Goal: Use online tool/utility: Utilize a website feature to perform a specific function

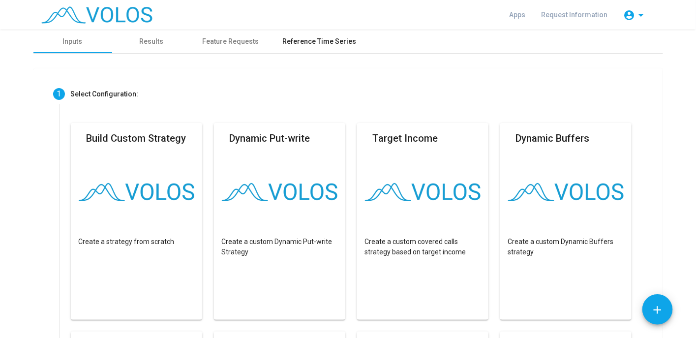
click at [321, 41] on div "Reference Time Series" at bounding box center [320, 41] width 74 height 10
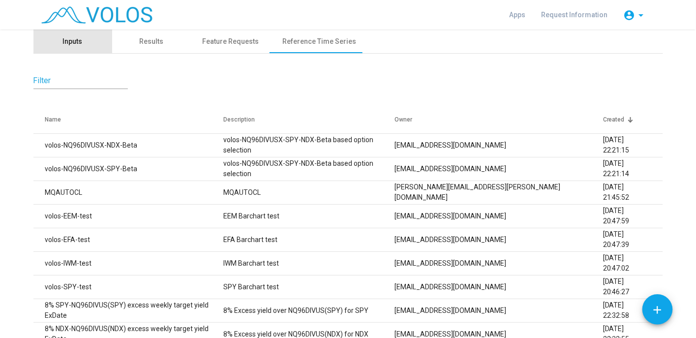
click at [74, 40] on div "Inputs" at bounding box center [73, 41] width 20 height 10
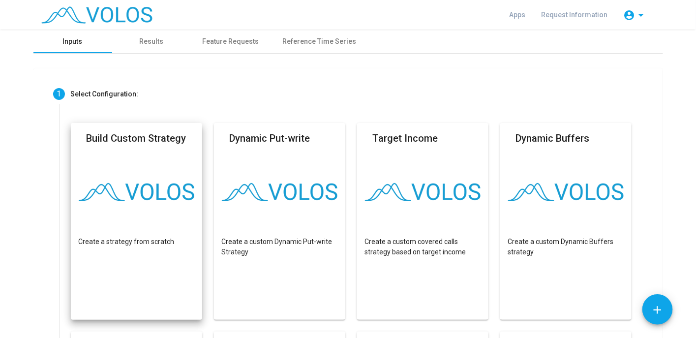
scroll to position [51, 0]
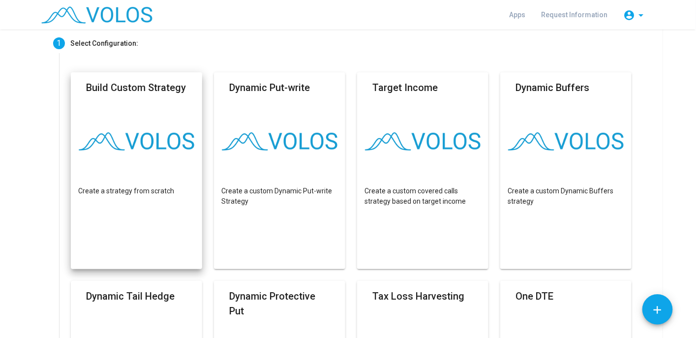
click at [142, 145] on img at bounding box center [137, 141] width 116 height 18
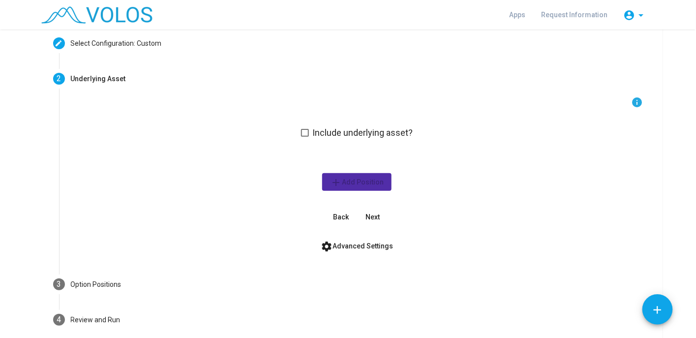
click at [142, 145] on div "info Include underlying asset? add Add Position Back Next" at bounding box center [357, 160] width 573 height 129
click at [301, 137] on label "Include underlying asset?" at bounding box center [357, 133] width 112 height 12
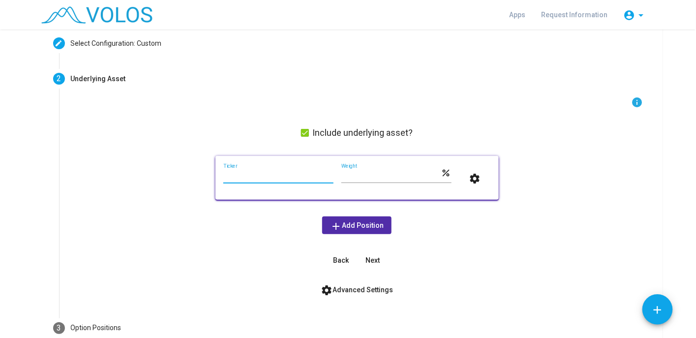
click at [269, 178] on input "Ticker" at bounding box center [278, 176] width 110 height 8
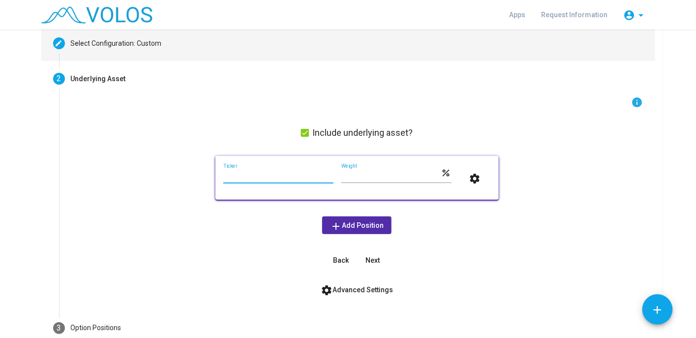
scroll to position [0, 0]
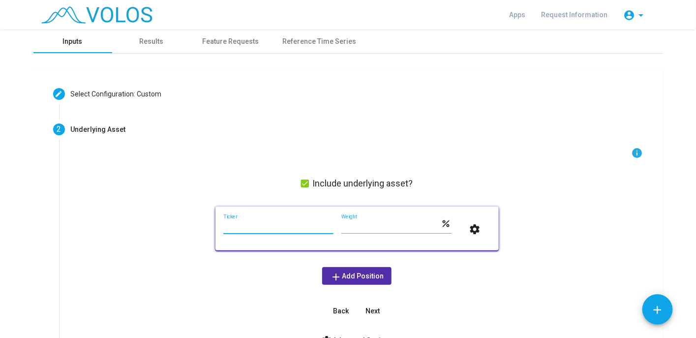
click at [73, 42] on div "Inputs" at bounding box center [73, 41] width 20 height 10
click at [519, 15] on span "Apps" at bounding box center [518, 15] width 16 height 8
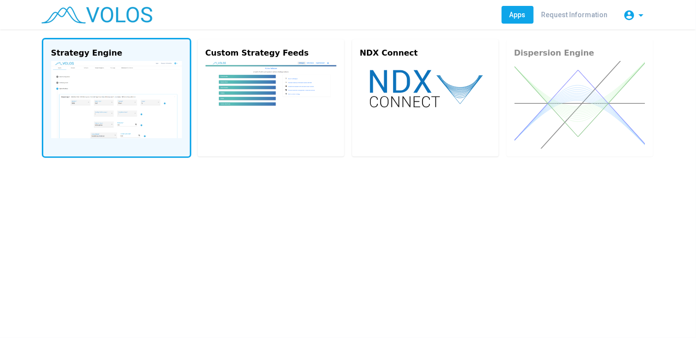
click at [110, 97] on img at bounding box center [116, 99] width 131 height 77
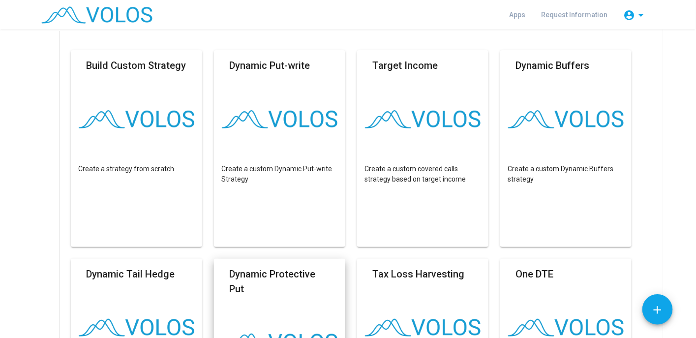
scroll to position [71, 0]
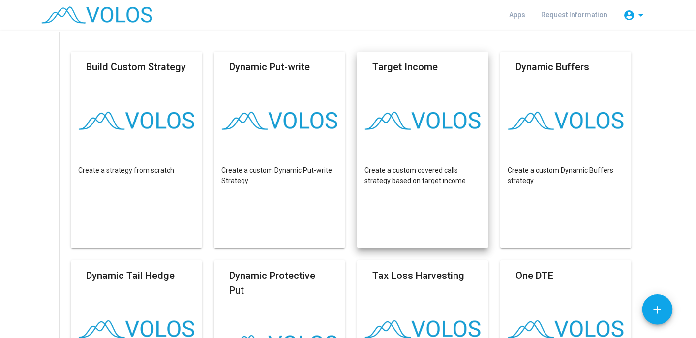
click at [432, 154] on mat-card "Target Income Create a custom covered calls strategy based on target income" at bounding box center [423, 150] width 132 height 197
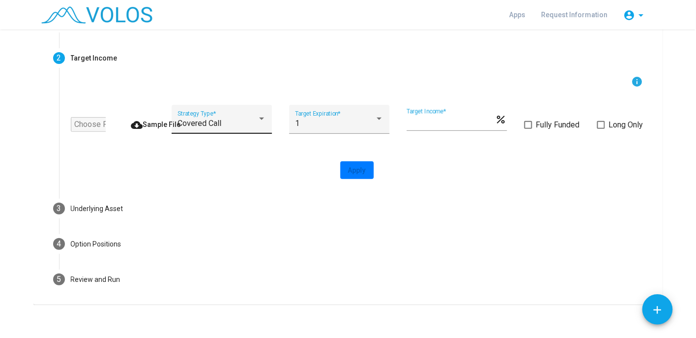
click at [218, 126] on div "Covered Call" at bounding box center [218, 123] width 80 height 9
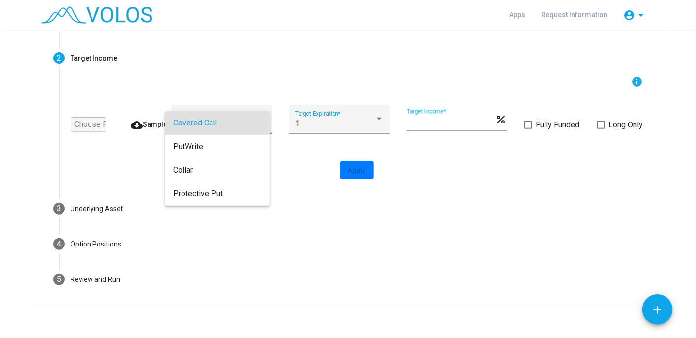
click at [244, 122] on span "Covered Call" at bounding box center [217, 123] width 89 height 24
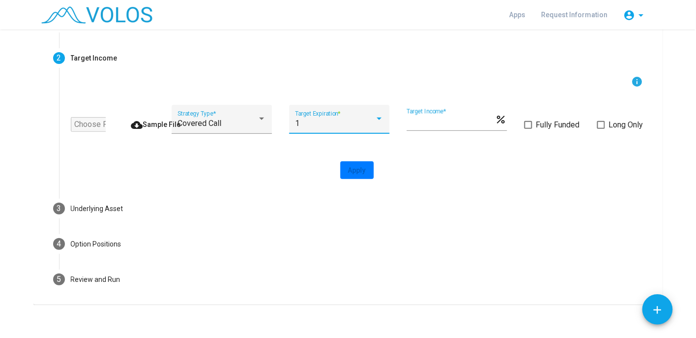
click at [308, 124] on div "1" at bounding box center [335, 123] width 80 height 9
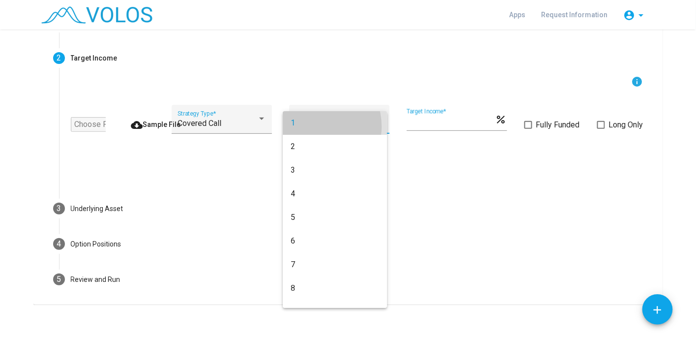
click at [313, 126] on span "1" at bounding box center [335, 123] width 89 height 24
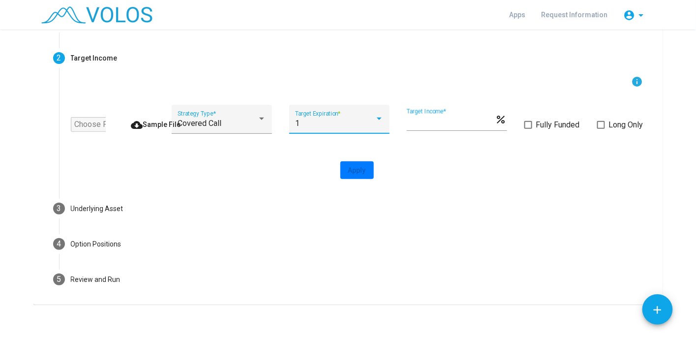
click at [525, 123] on span at bounding box center [528, 125] width 8 height 8
click at [79, 126] on input "file" at bounding box center [88, 124] width 35 height 15
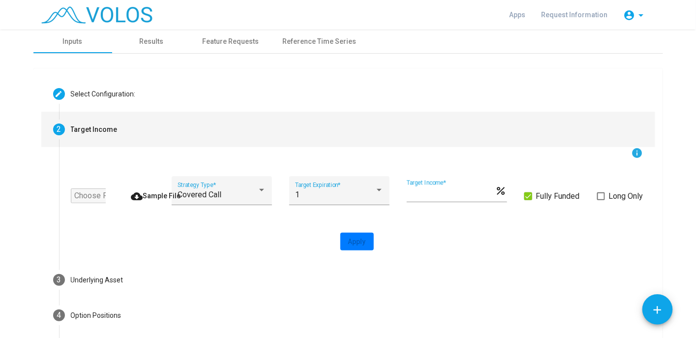
click at [106, 133] on div "Target Income" at bounding box center [94, 129] width 47 height 10
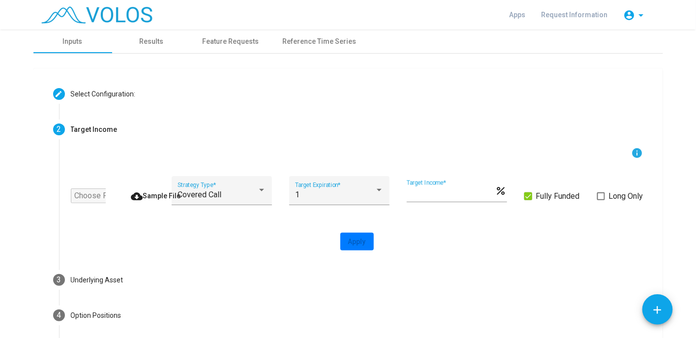
click at [138, 197] on span "cloud_download Sample File" at bounding box center [156, 196] width 50 height 8
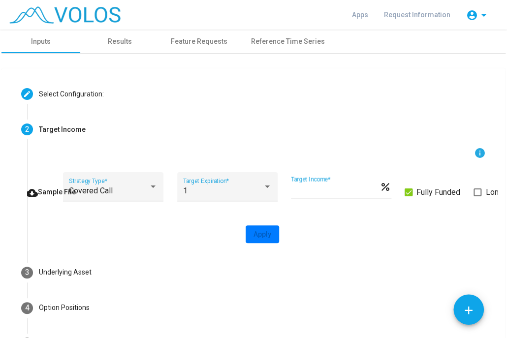
click at [36, 190] on span "cloud_download Sample File" at bounding box center [51, 192] width 50 height 8
click at [140, 188] on div "Covered Call" at bounding box center [109, 190] width 80 height 9
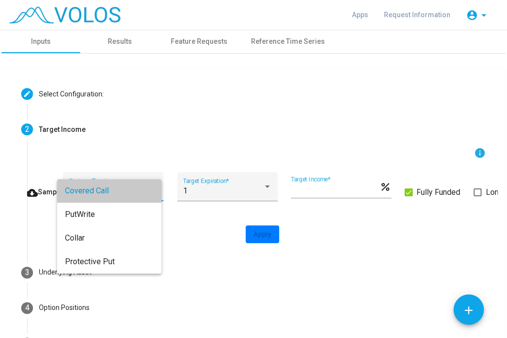
click at [140, 188] on span "Covered Call" at bounding box center [109, 191] width 89 height 24
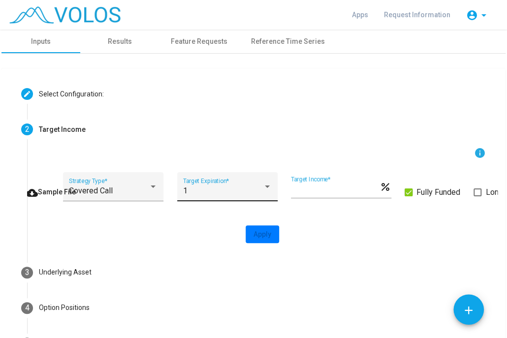
click at [252, 182] on div "1 Target Expiration *" at bounding box center [227, 189] width 89 height 23
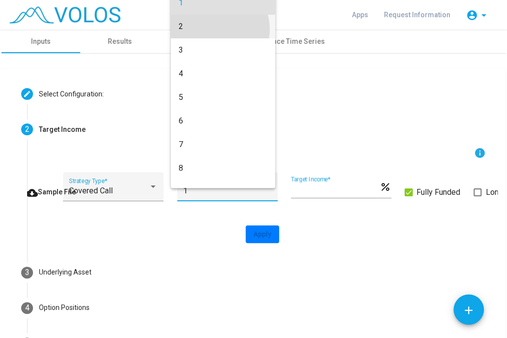
click at [215, 30] on span "2" at bounding box center [223, 27] width 89 height 24
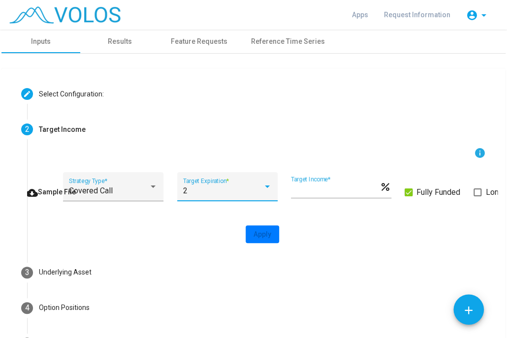
click at [474, 151] on mat-icon "info" at bounding box center [480, 153] width 12 height 12
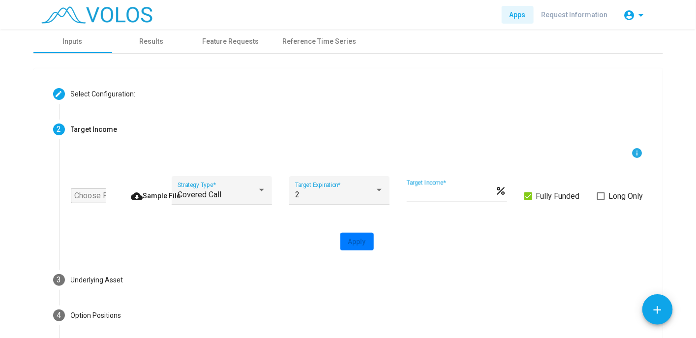
click at [522, 16] on span "Apps" at bounding box center [518, 15] width 16 height 8
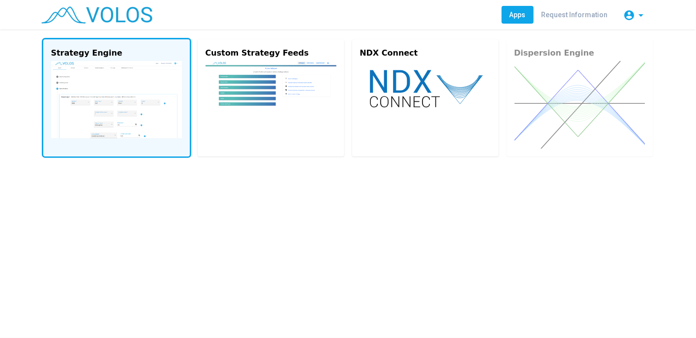
click at [87, 94] on img at bounding box center [116, 99] width 131 height 77
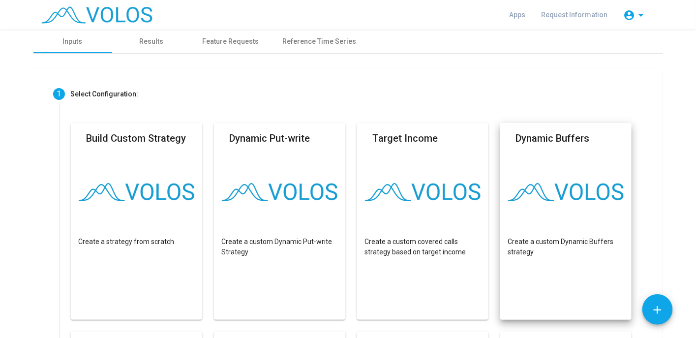
click at [542, 178] on mat-card "Dynamic Buffers Create a custom Dynamic Buffers strategy" at bounding box center [566, 221] width 132 height 197
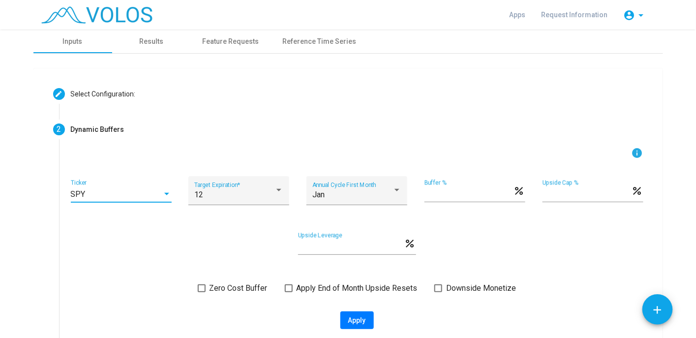
click at [128, 193] on div "SPY" at bounding box center [117, 194] width 92 height 9
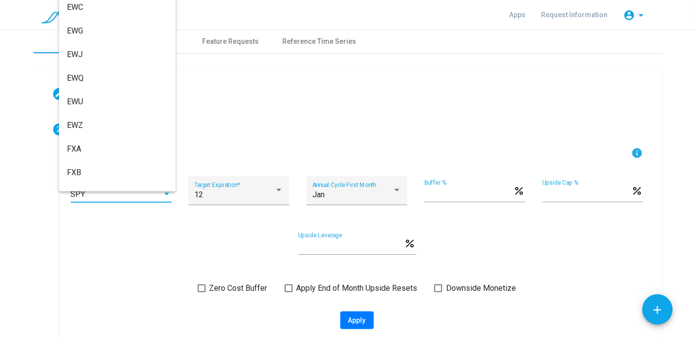
scroll to position [2147, 0]
click at [293, 101] on div at bounding box center [348, 169] width 696 height 338
